Goal: Information Seeking & Learning: Learn about a topic

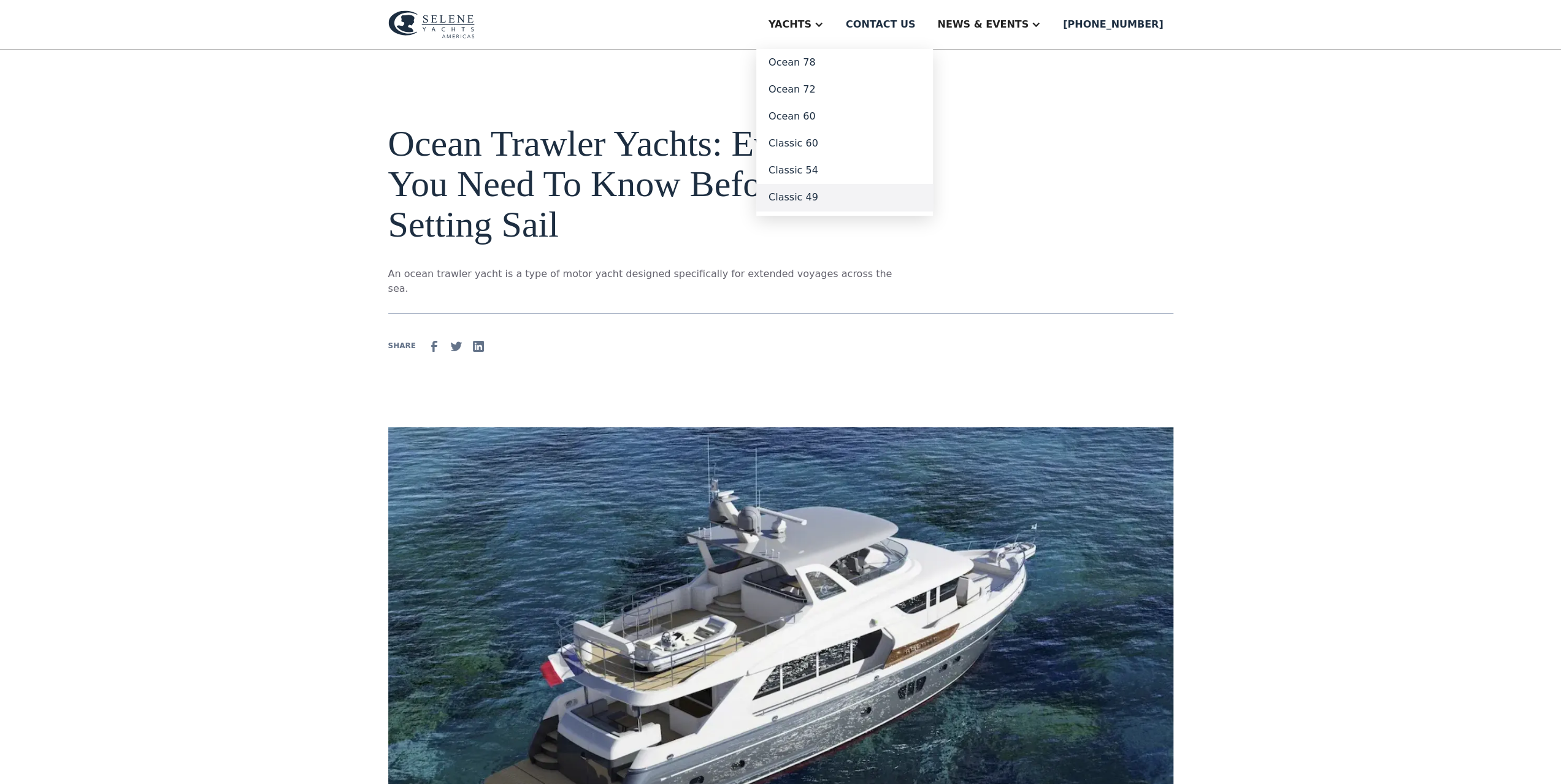
click at [855, 195] on link "Classic 49" at bounding box center [844, 197] width 177 height 27
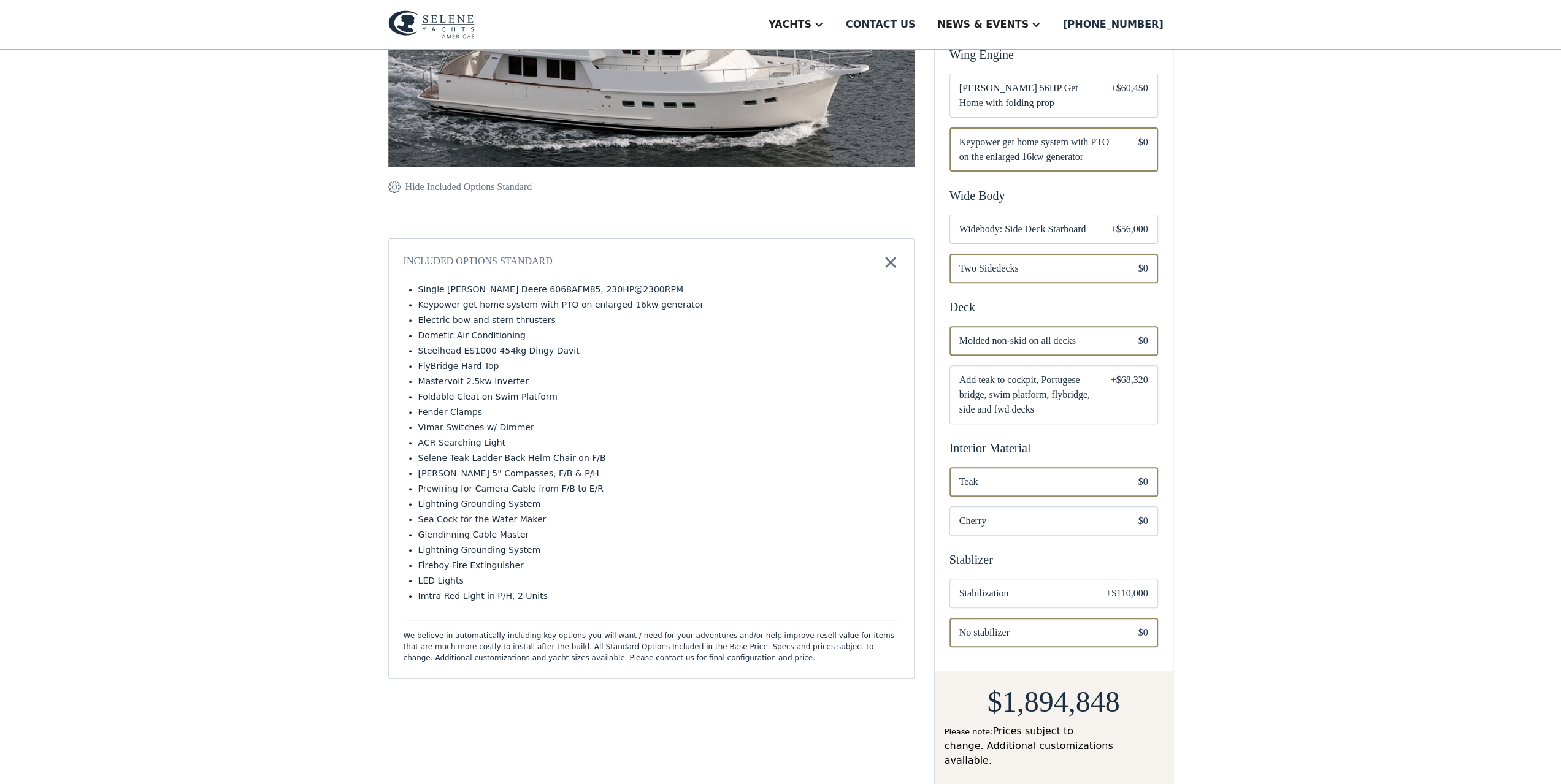
scroll to position [245, 0]
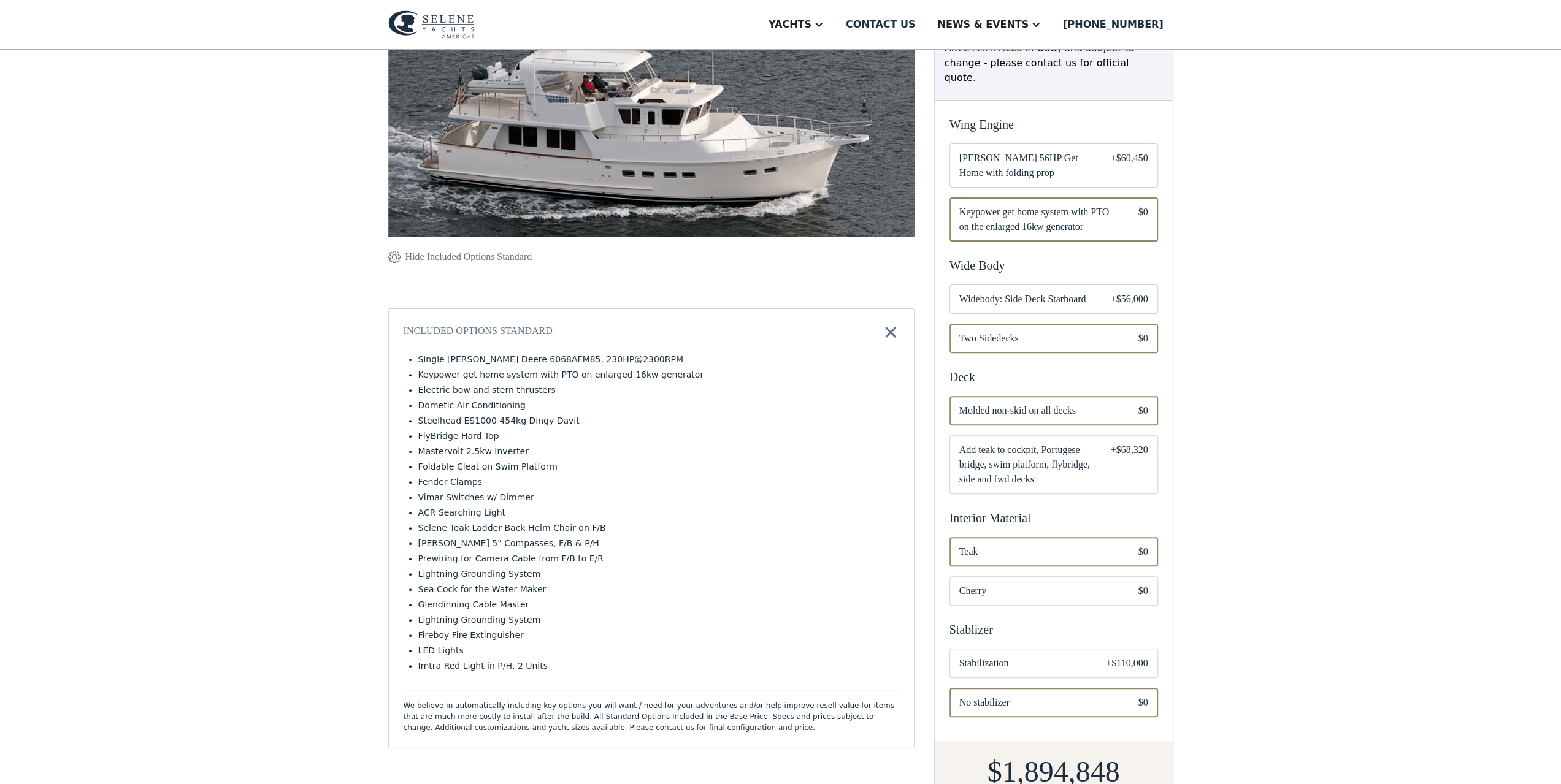
click at [1001, 331] on span "Two Sidedecks" at bounding box center [1040, 339] width 160 height 15
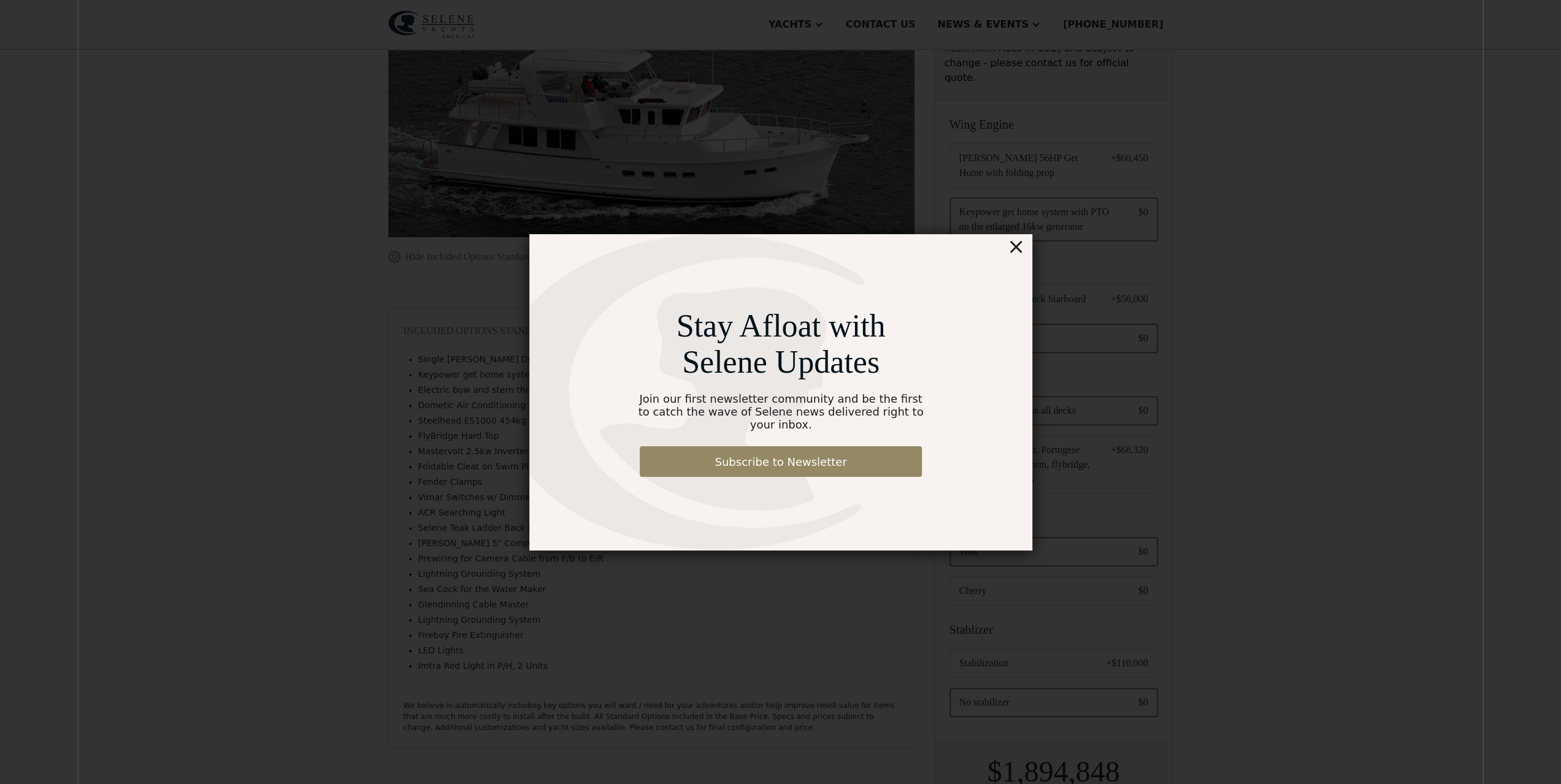
click at [1016, 255] on div "×" at bounding box center [1015, 247] width 18 height 24
